Goal: Book appointment/travel/reservation

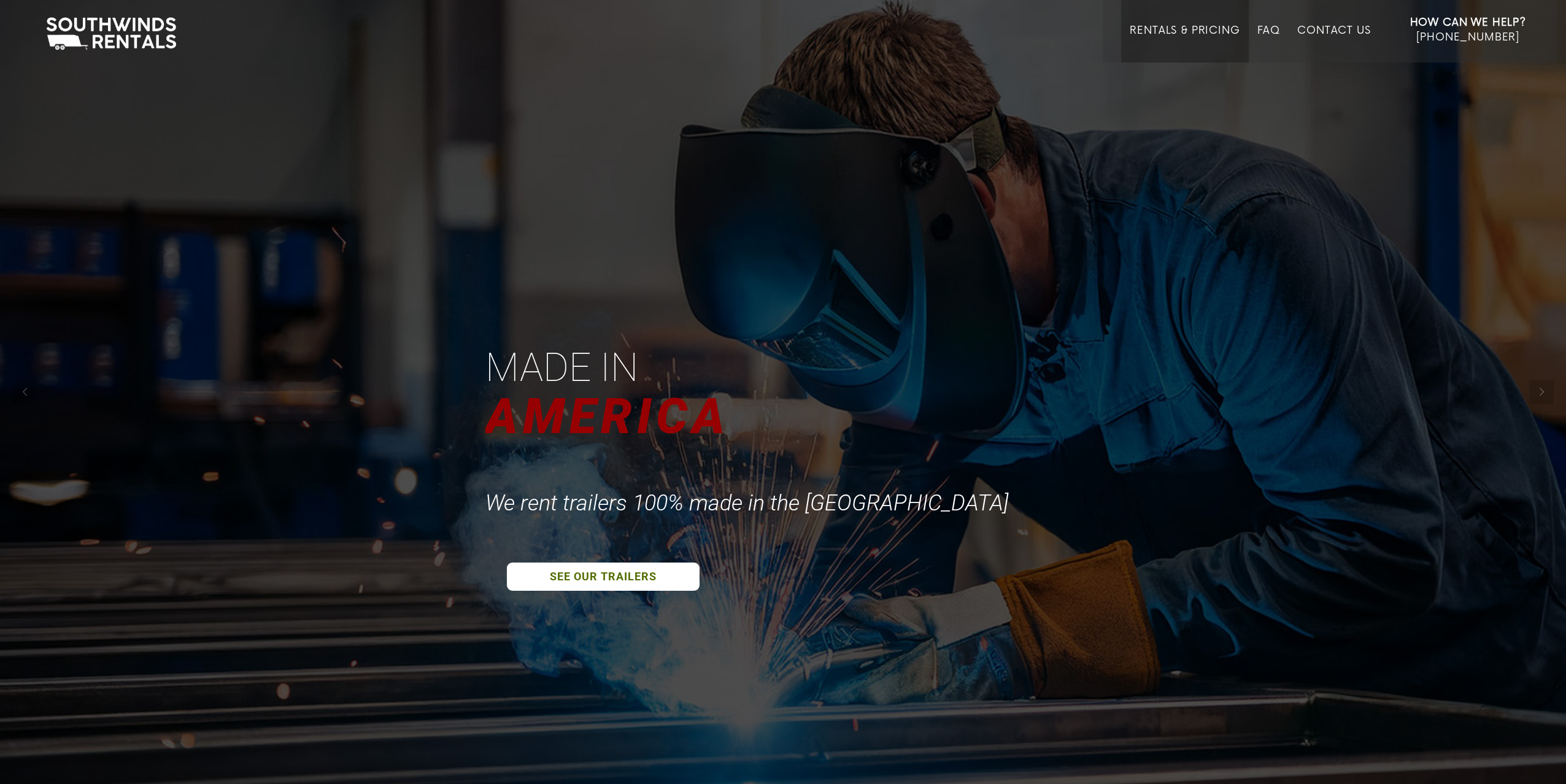
click at [1186, 31] on link "Rentals & Pricing" at bounding box center [1185, 43] width 110 height 38
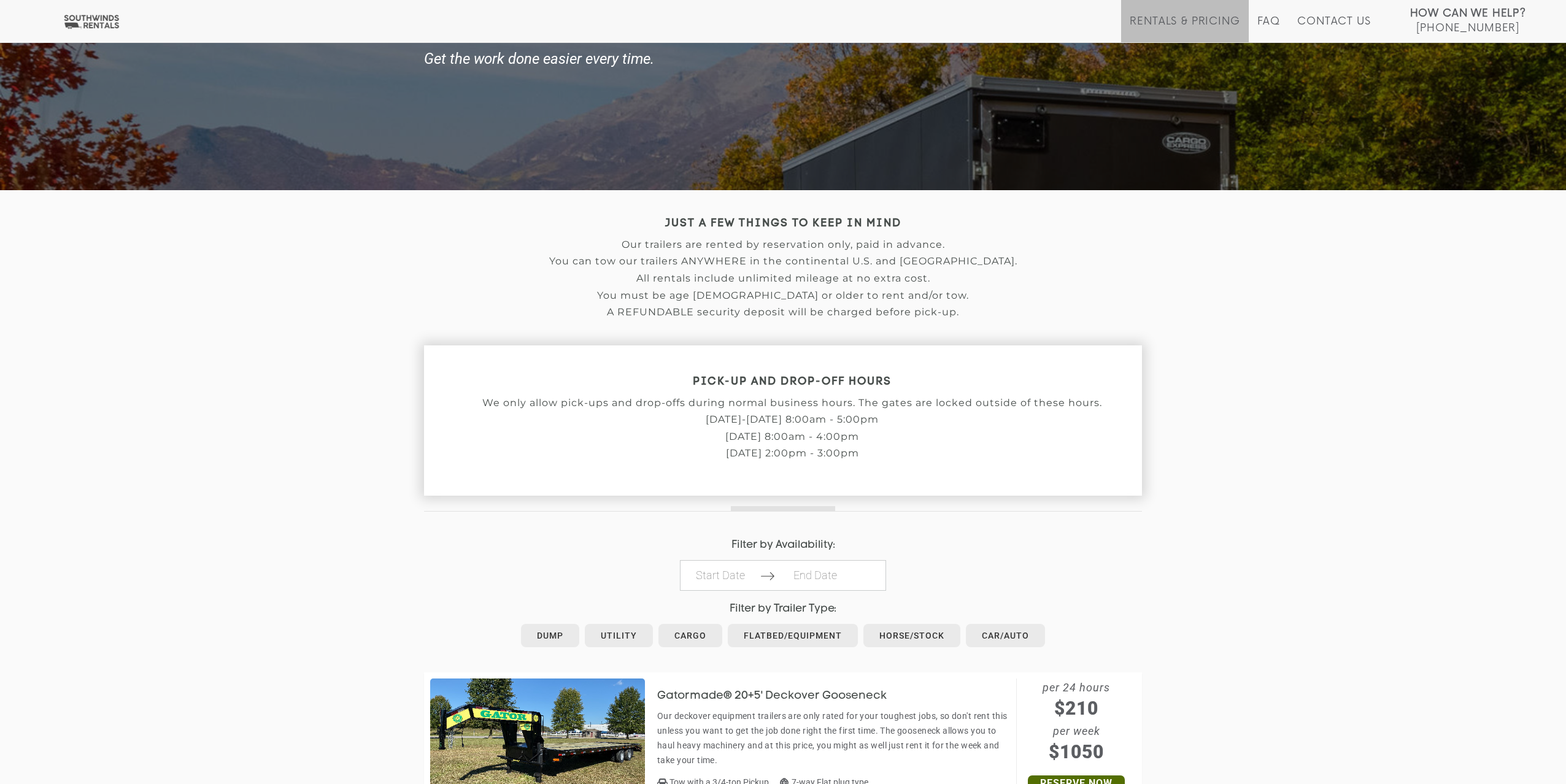
scroll to position [117, 0]
click at [927, 637] on link "Horse/Stock" at bounding box center [911, 635] width 97 height 23
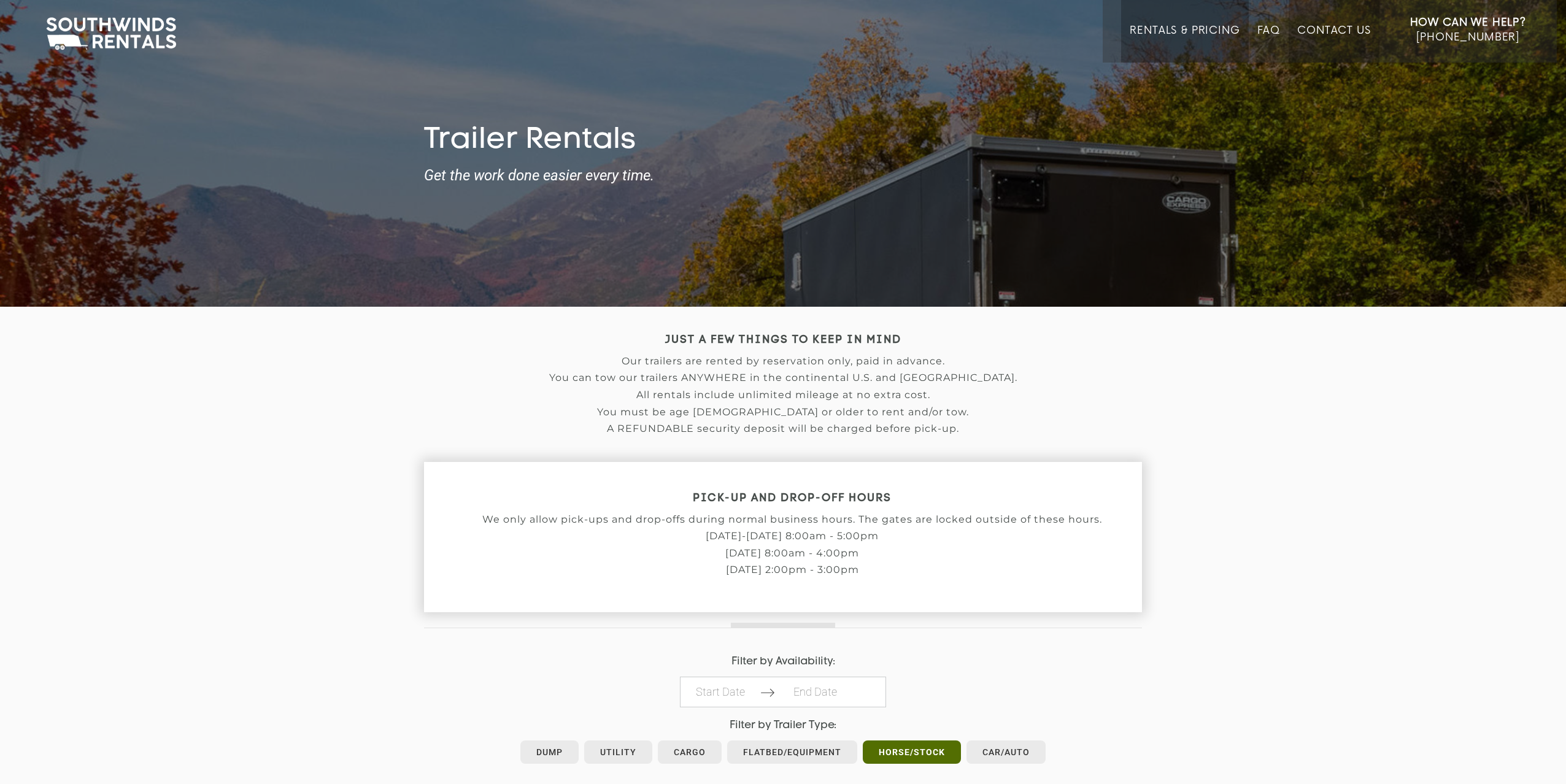
click at [1346, 34] on link "Contact Us" at bounding box center [1333, 43] width 73 height 38
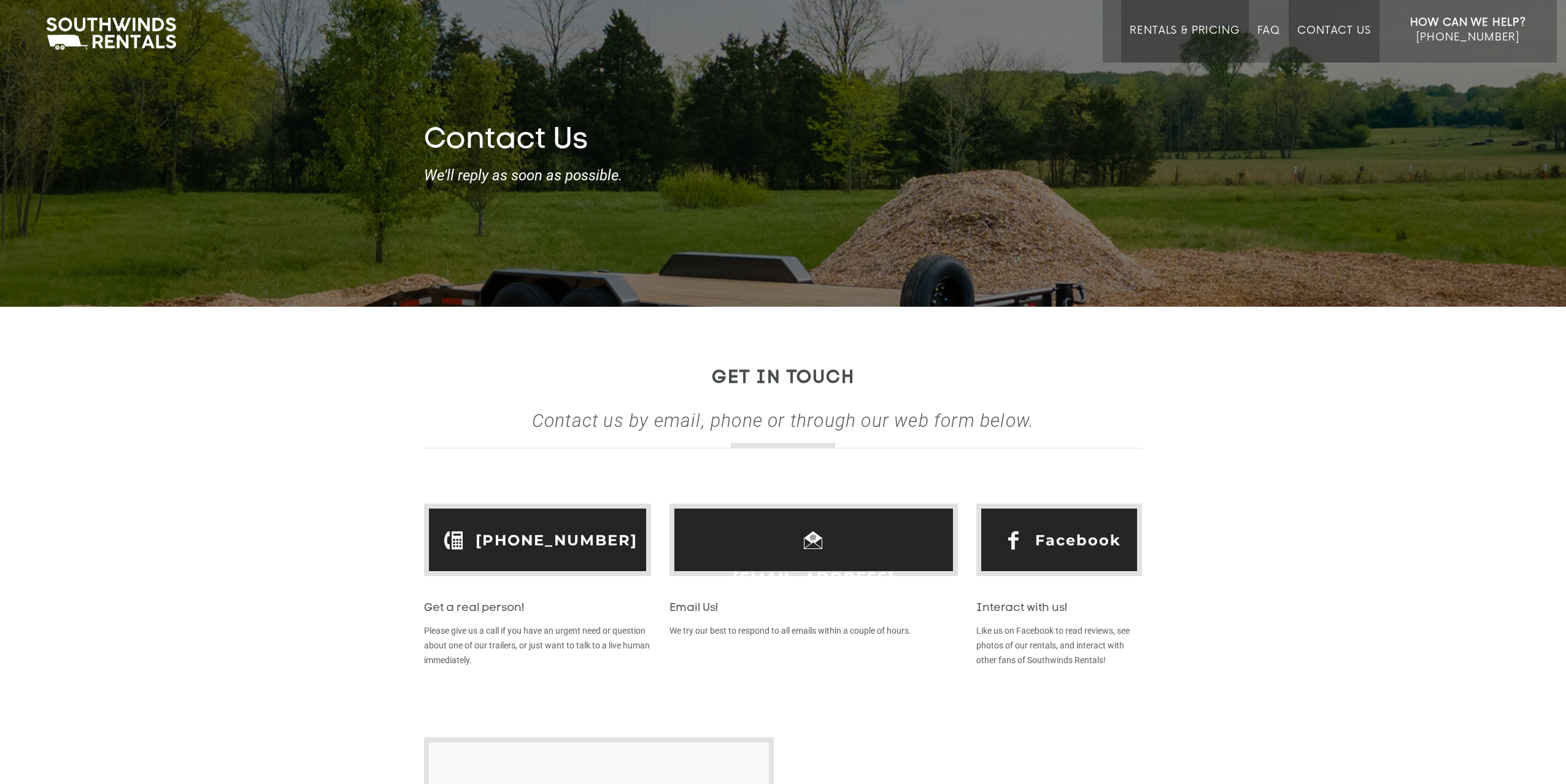
click at [1185, 38] on link "Rentals & Pricing" at bounding box center [1185, 43] width 110 height 38
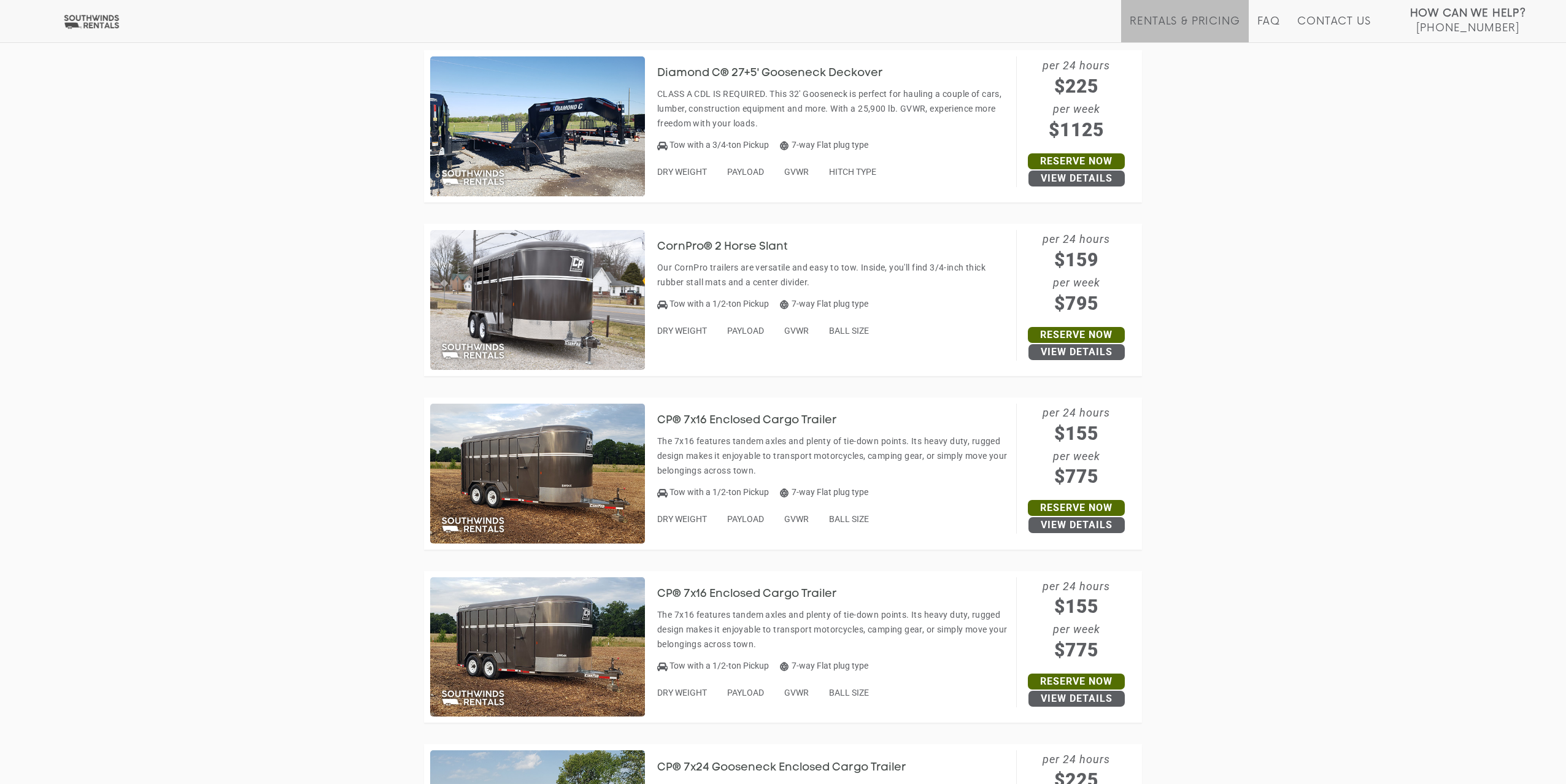
scroll to position [2301, 0]
click at [737, 246] on h3 "CornPro® 2 Horse Slant" at bounding box center [731, 247] width 148 height 12
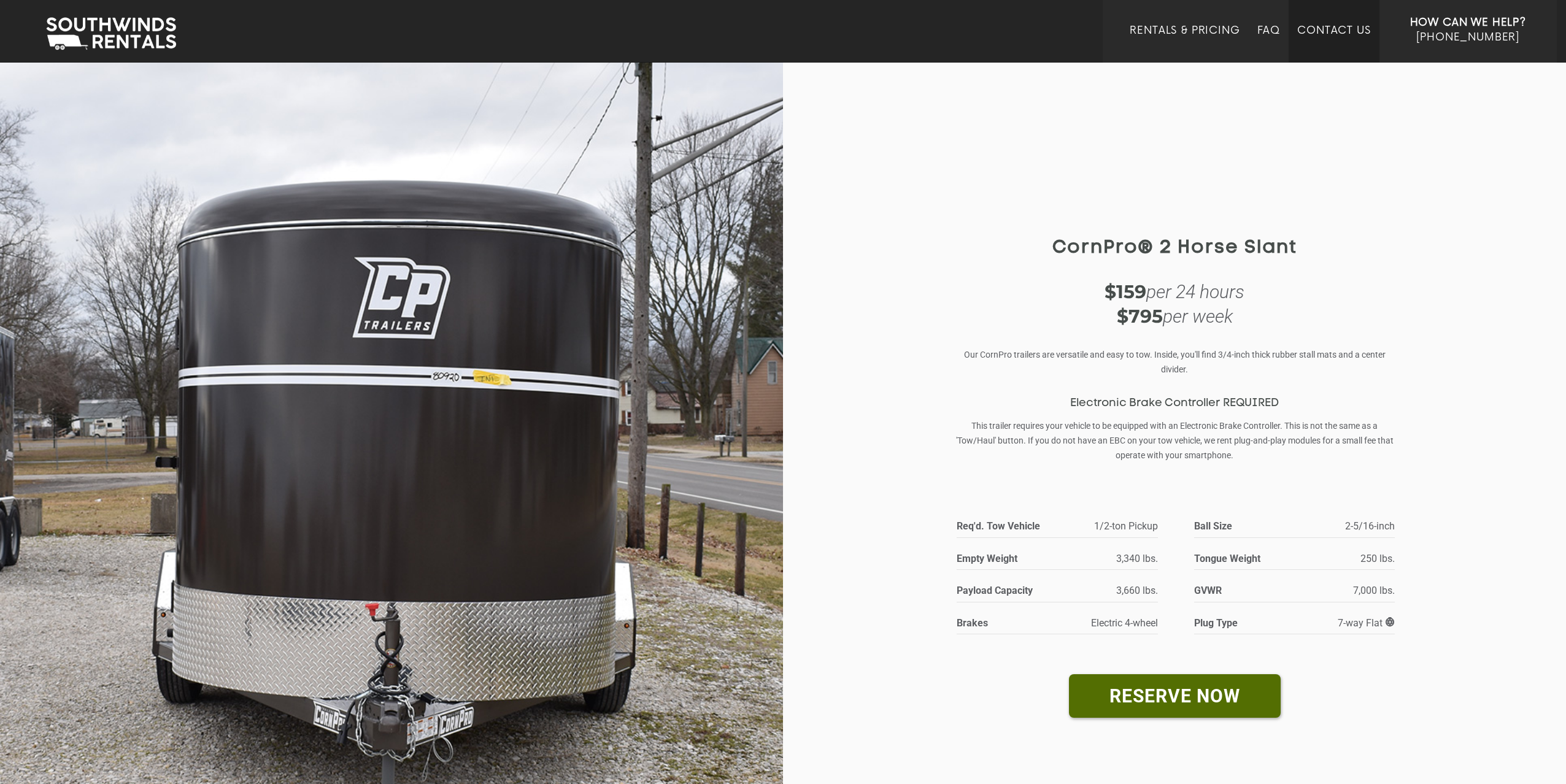
click at [1348, 31] on link "Contact Us" at bounding box center [1333, 43] width 73 height 38
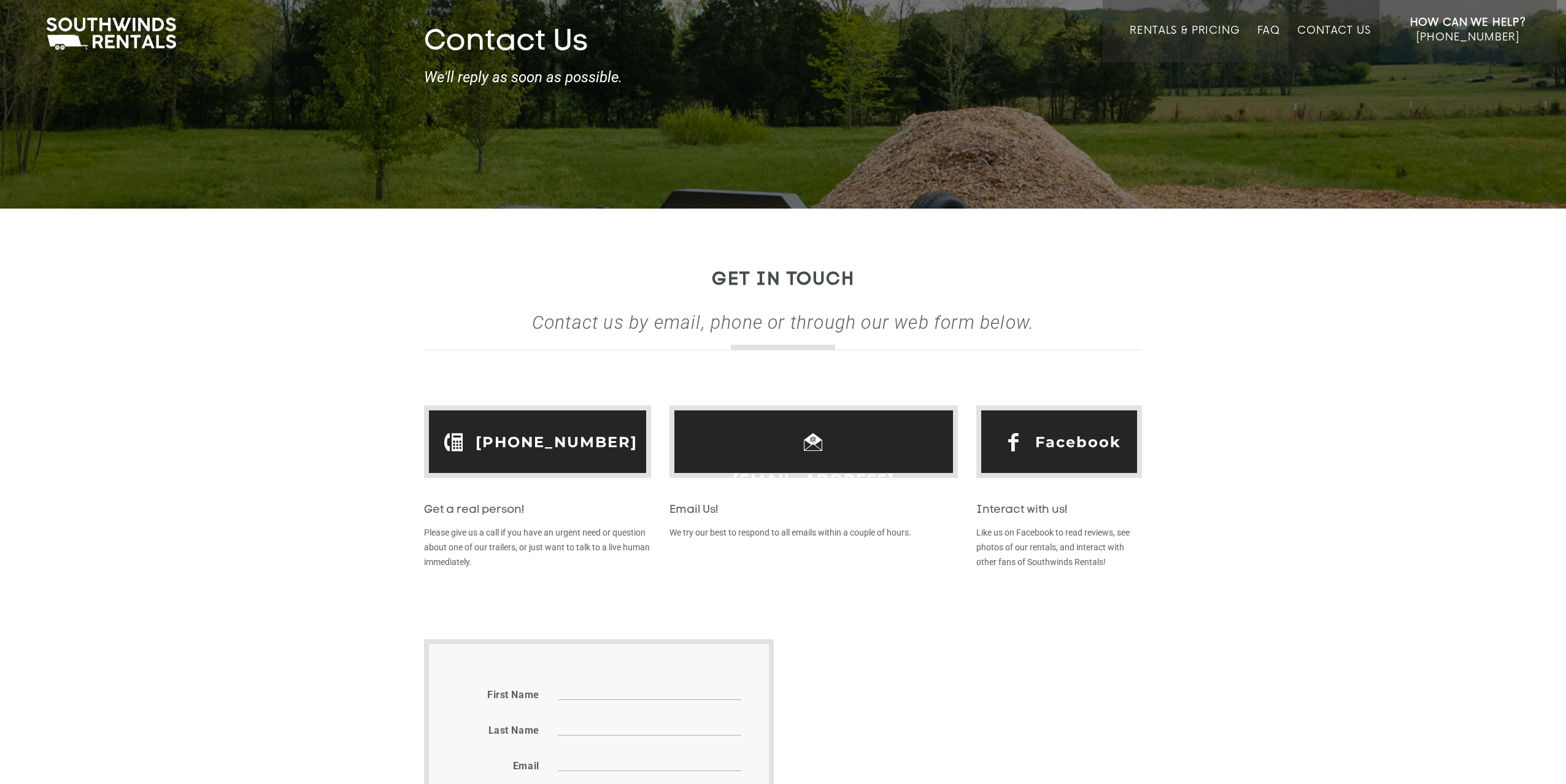
scroll to position [35, 0]
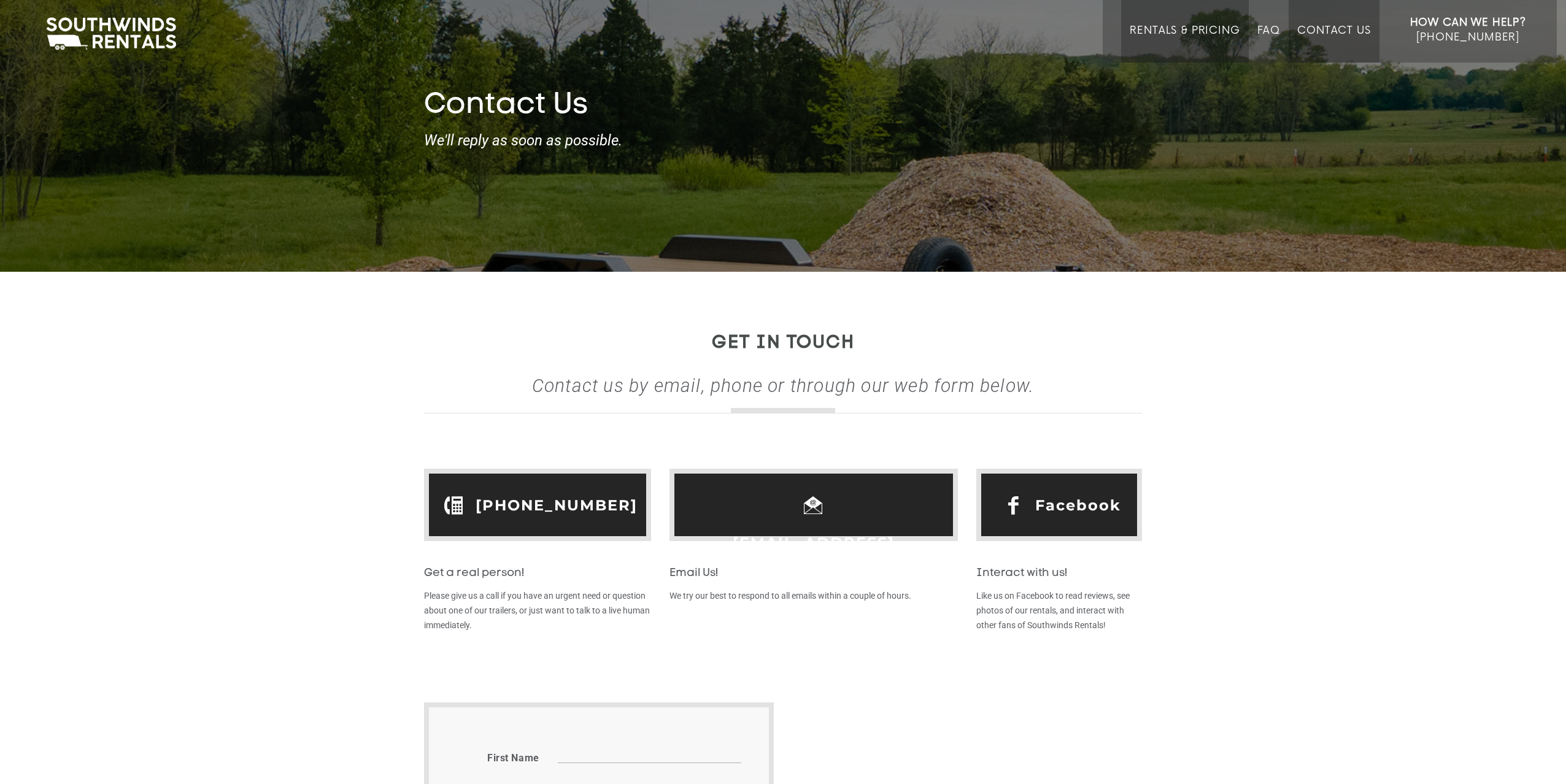
click at [1164, 29] on link "Rentals & Pricing" at bounding box center [1185, 43] width 110 height 38
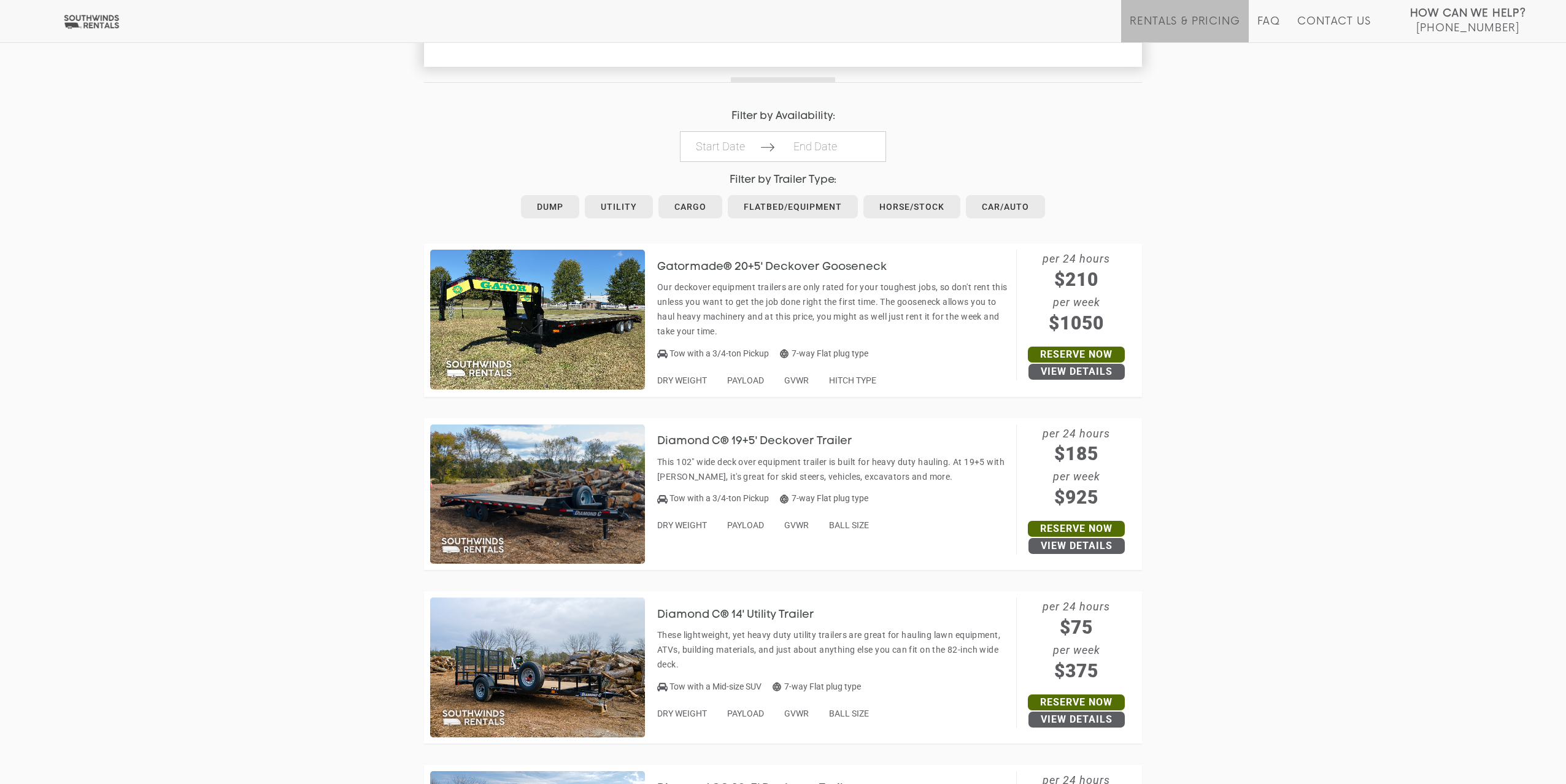
scroll to position [551, 0]
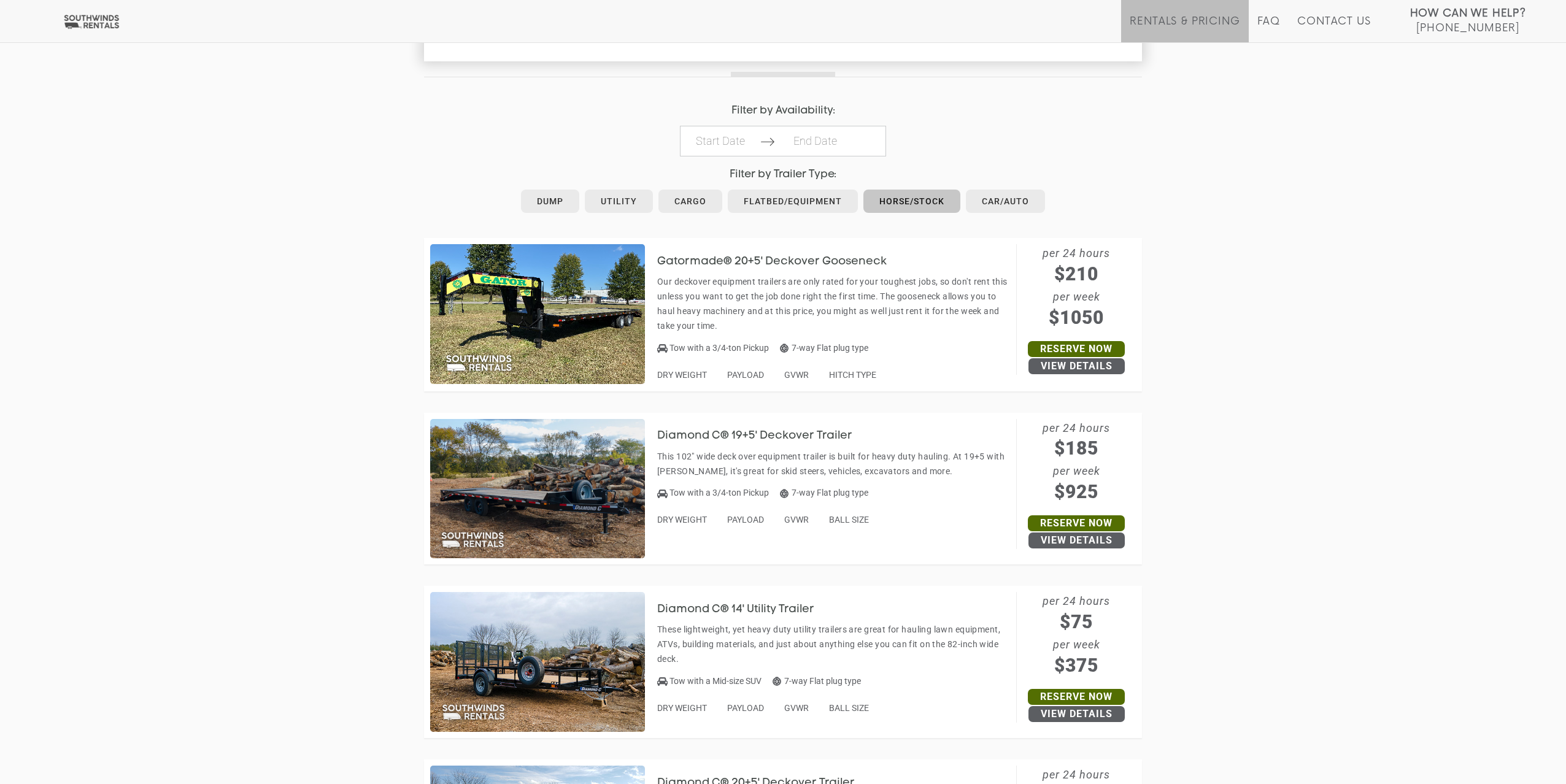
click at [920, 198] on link "Horse/Stock" at bounding box center [911, 201] width 97 height 23
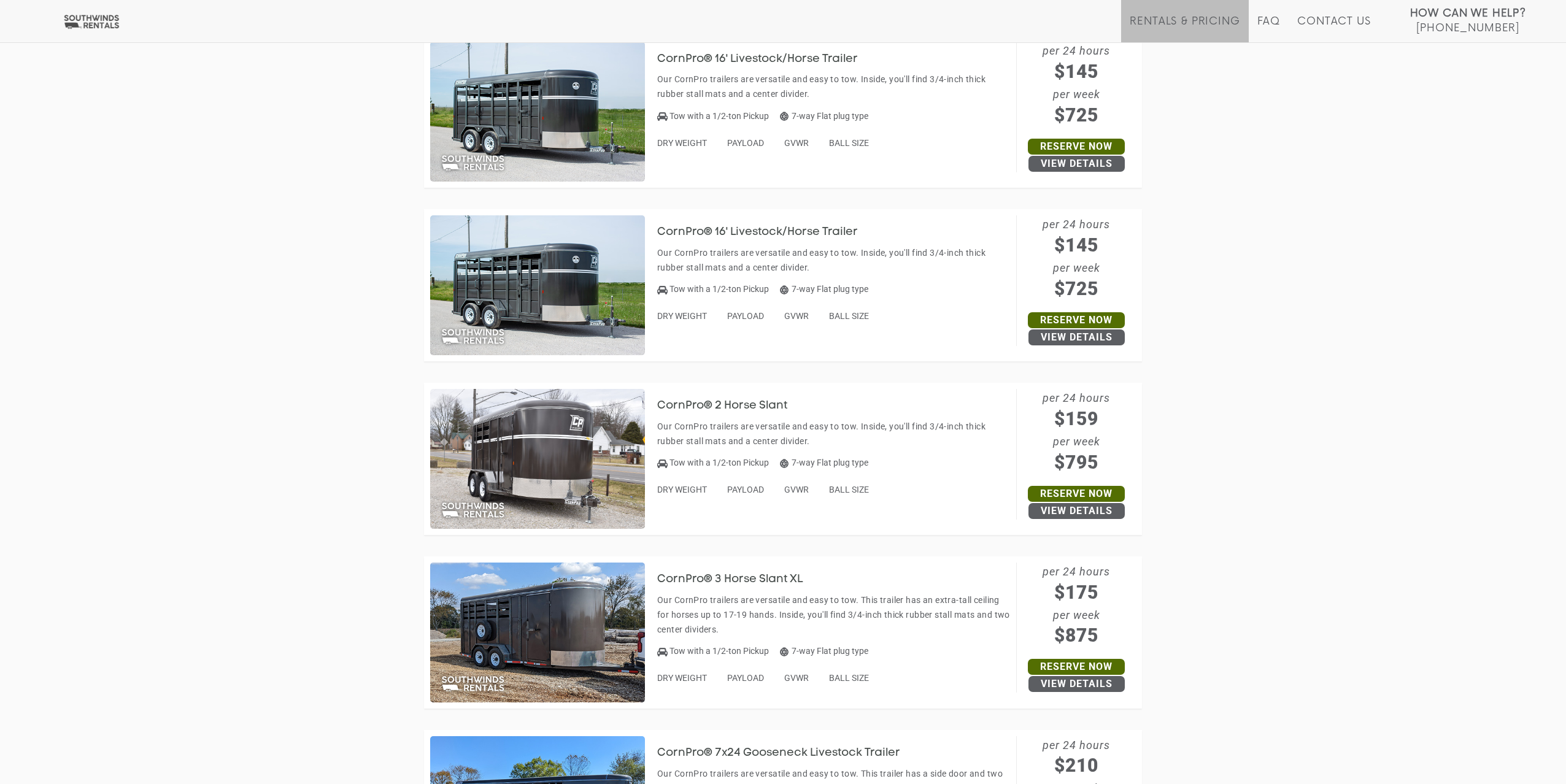
scroll to position [755, 0]
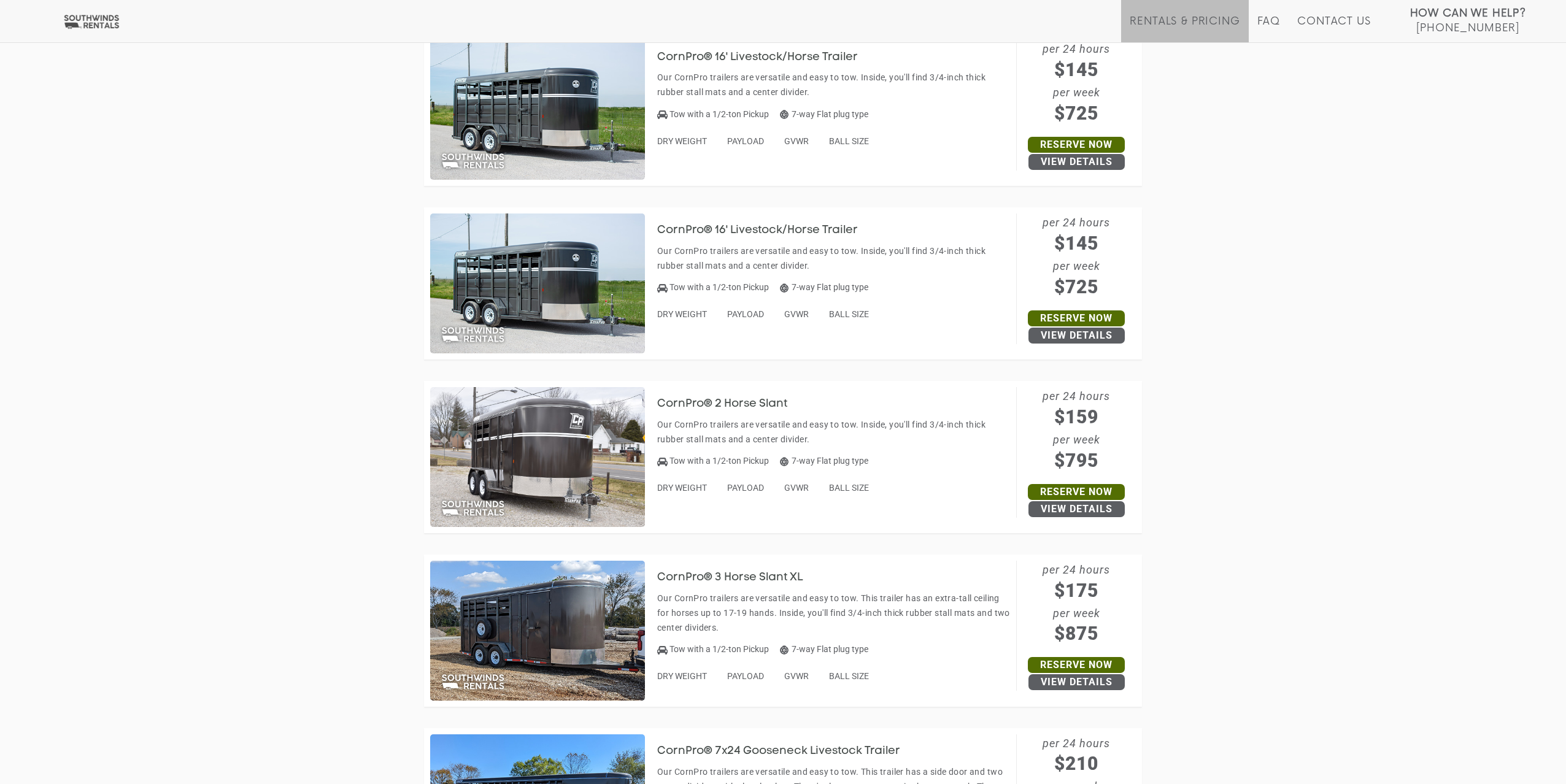
click at [733, 404] on h3 "CornPro® 2 Horse Slant" at bounding box center [731, 404] width 148 height 12
